Goal: Find specific page/section

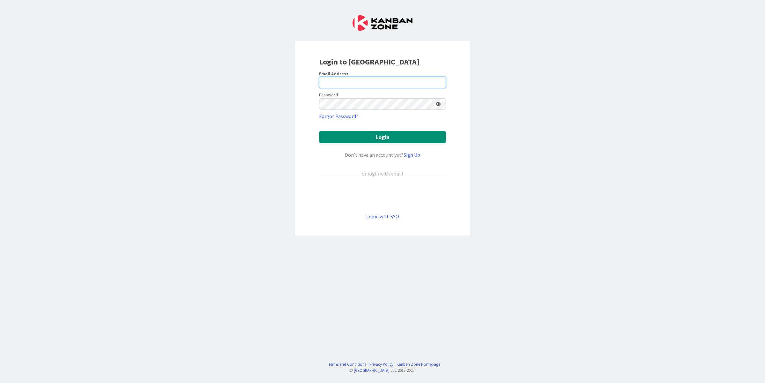
click at [379, 80] on input "email" at bounding box center [382, 82] width 127 height 11
type input "[EMAIL_ADDRESS][DOMAIN_NAME]"
click at [439, 105] on icon at bounding box center [438, 104] width 5 height 4
click at [439, 103] on icon at bounding box center [438, 104] width 6 height 4
click at [319, 131] on button "Login" at bounding box center [382, 137] width 127 height 12
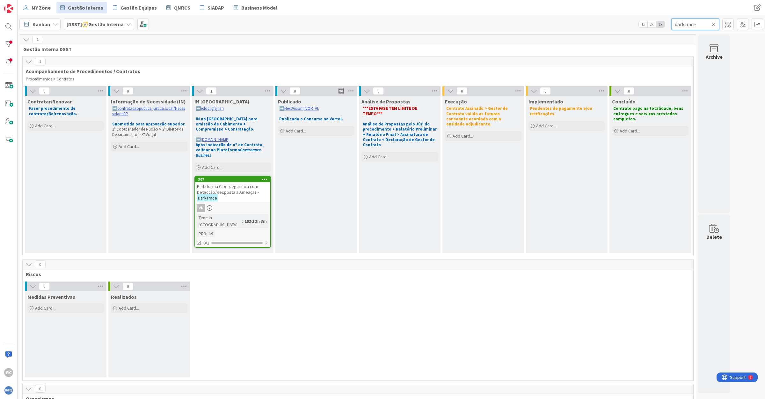
click at [683, 25] on input "darktrace" at bounding box center [696, 23] width 48 height 11
click at [681, 26] on input "darktrace" at bounding box center [696, 23] width 48 height 11
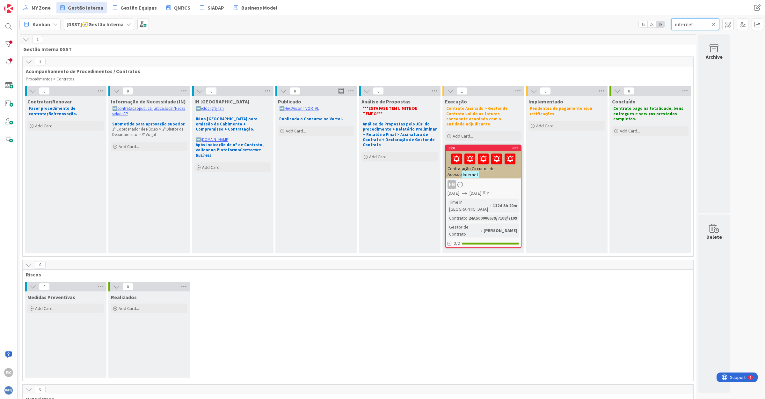
type input "internet"
click at [482, 170] on div "Contratação Circuitos de Acesso Internet" at bounding box center [483, 164] width 75 height 27
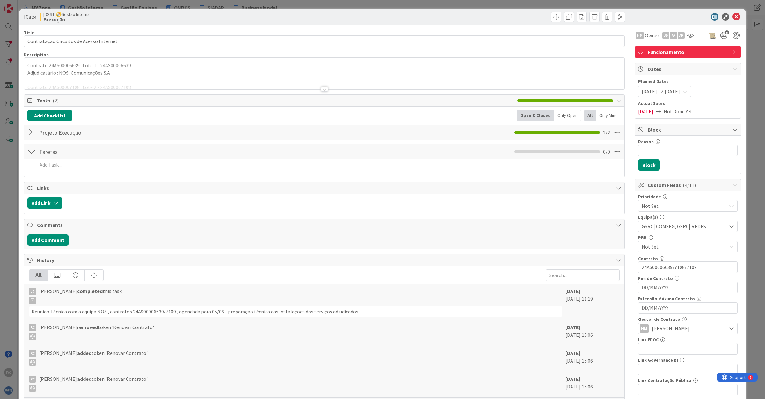
click at [59, 85] on div at bounding box center [324, 81] width 600 height 16
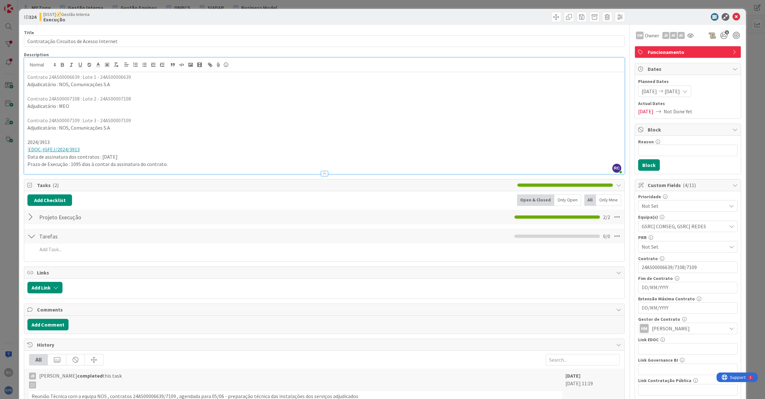
click at [54, 150] on link "EDOC-IGFEJ/2024/3913" at bounding box center [53, 149] width 51 height 6
click at [36, 160] on link "[URL]" at bounding box center [30, 162] width 11 height 8
